Goal: Information Seeking & Learning: Learn about a topic

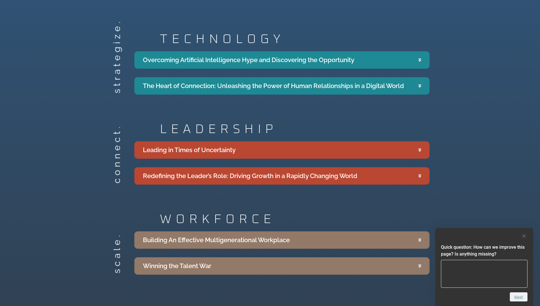
scroll to position [1082, 0]
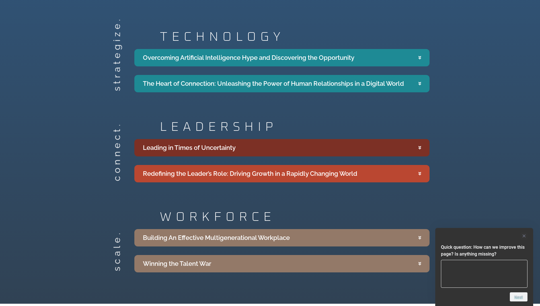
click at [413, 141] on summary "Leading in Times of Uncertainty" at bounding box center [281, 147] width 295 height 17
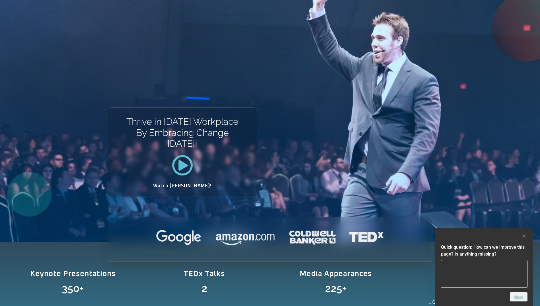
scroll to position [0, 0]
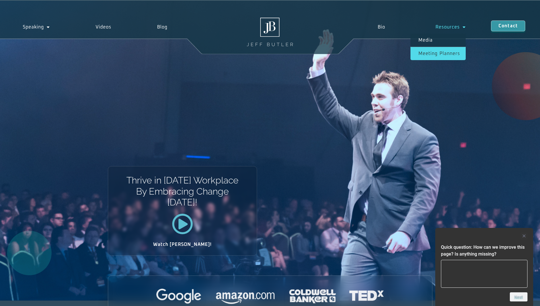
click at [450, 54] on link "Meeting planners" at bounding box center [438, 53] width 55 height 13
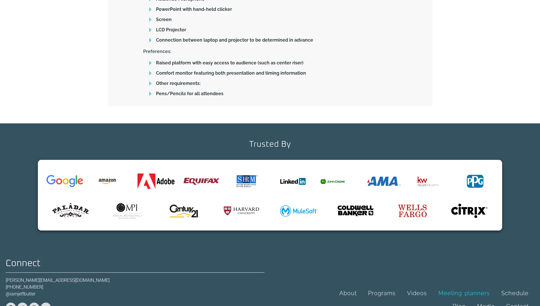
scroll to position [572, 0]
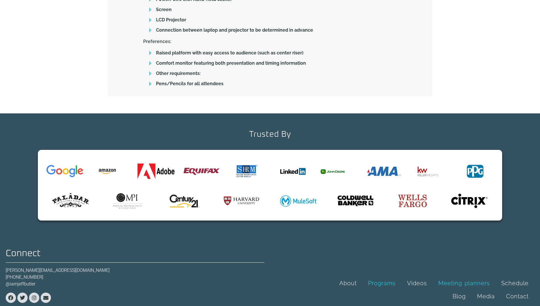
click at [362, 276] on link "Programs" at bounding box center [381, 282] width 39 height 13
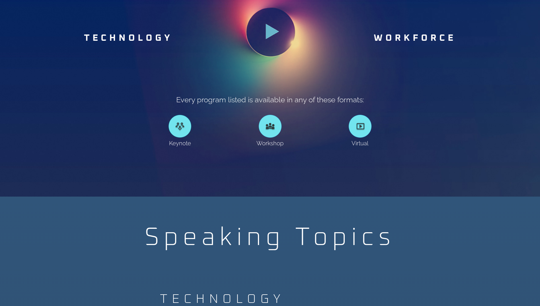
scroll to position [427, 0]
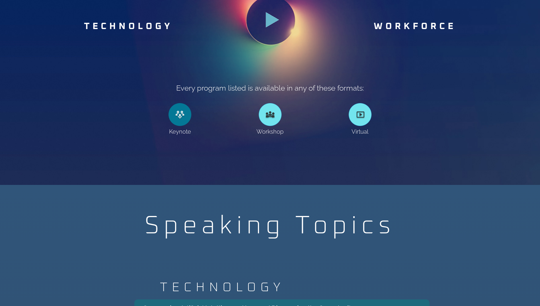
click at [183, 115] on link at bounding box center [180, 114] width 23 height 23
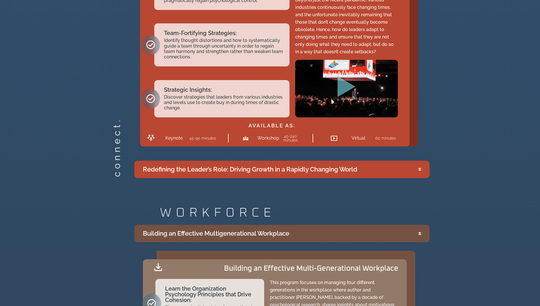
scroll to position [1110, 0]
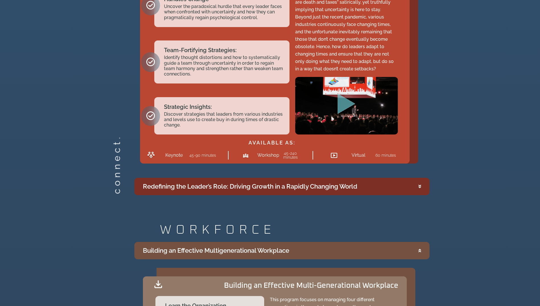
click at [412, 184] on summary "Redefining the Leader’s Role: Driving Growth in a Rapidly Changing World" at bounding box center [281, 186] width 295 height 17
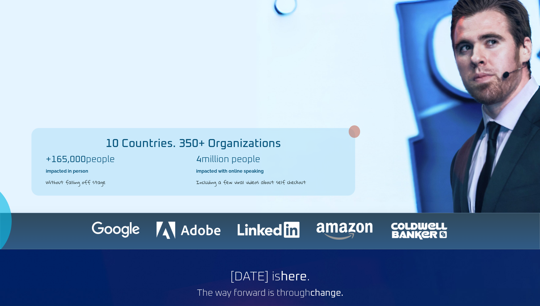
scroll to position [0, 0]
